Goal: Information Seeking & Learning: Understand process/instructions

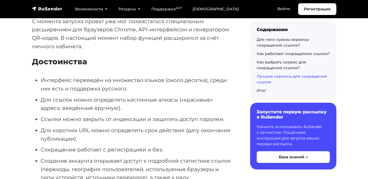
scroll to position [2247, 0]
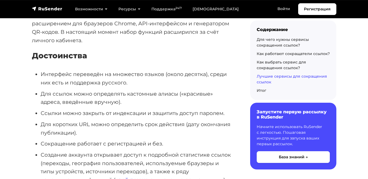
click at [123, 177] on link "свой домен" at bounding box center [132, 180] width 32 height 7
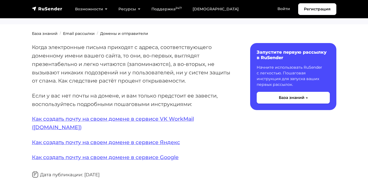
scroll to position [48, 0]
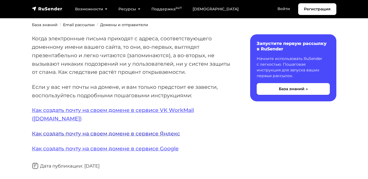
click at [71, 131] on link "Как создать почту на своем домене в сервисе Яндекс" at bounding box center [106, 134] width 148 height 7
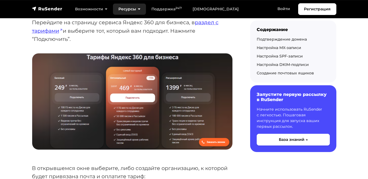
scroll to position [75, 0]
